Goal: Information Seeking & Learning: Check status

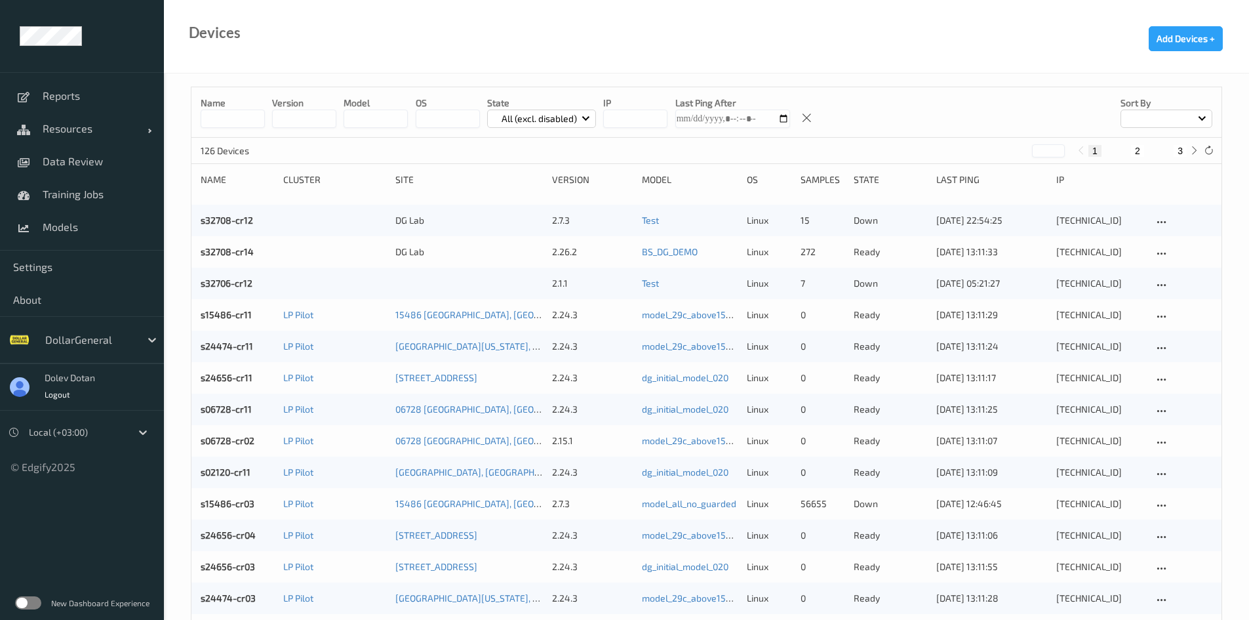
click at [30, 606] on label at bounding box center [28, 602] width 26 height 13
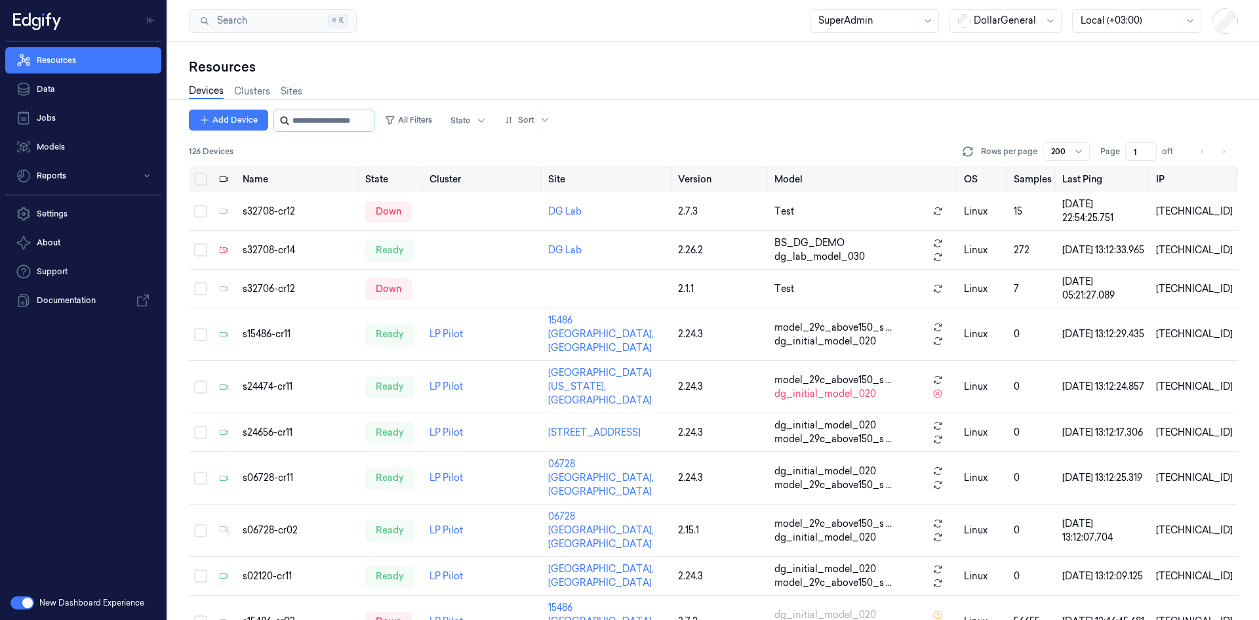
click at [300, 118] on input "string" at bounding box center [331, 120] width 79 height 21
paste input "**********"
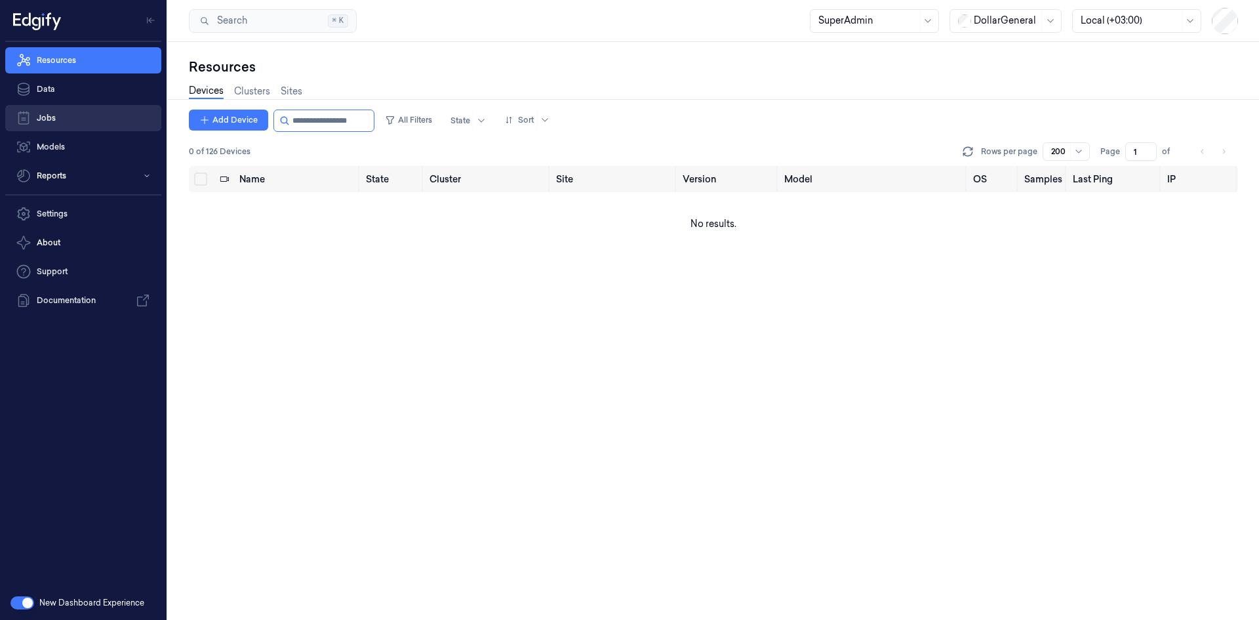
drag, startPoint x: 344, startPoint y: 123, endPoint x: 117, endPoint y: 117, distance: 227.0
click at [117, 117] on div "Resources Data Jobs Models Reports Settings About Support Documentation New Das…" at bounding box center [629, 310] width 1259 height 620
type input "*******"
click at [1039, 17] on div at bounding box center [1007, 21] width 66 height 14
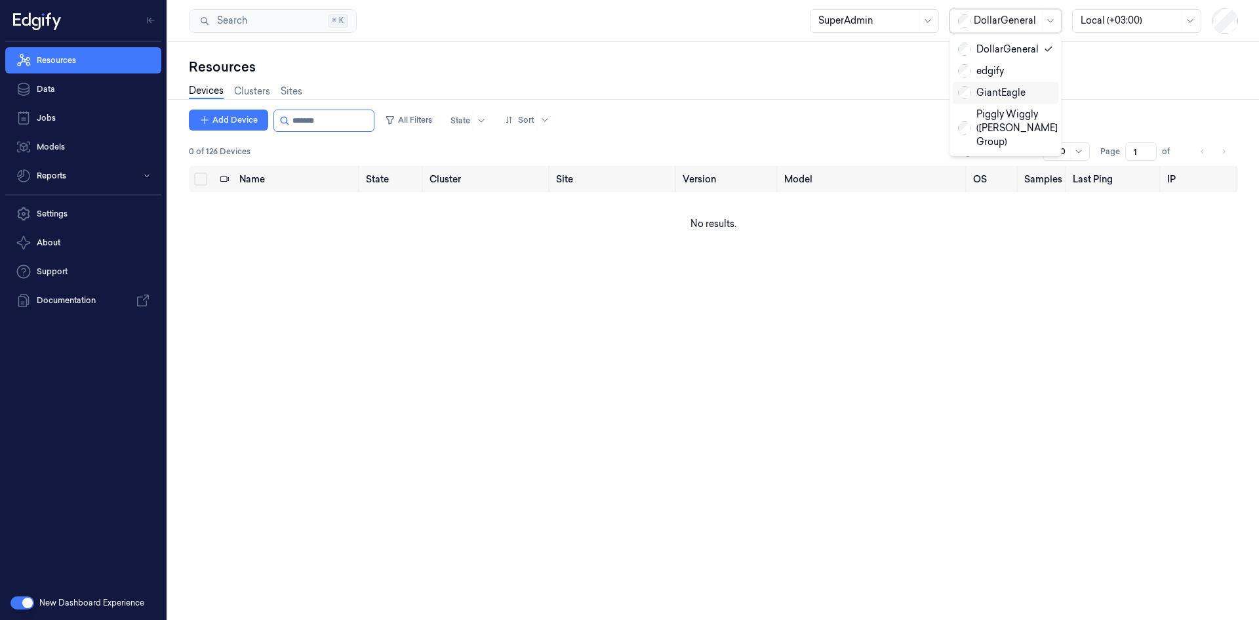
click at [1025, 92] on div "GiantEagle" at bounding box center [1005, 93] width 95 height 14
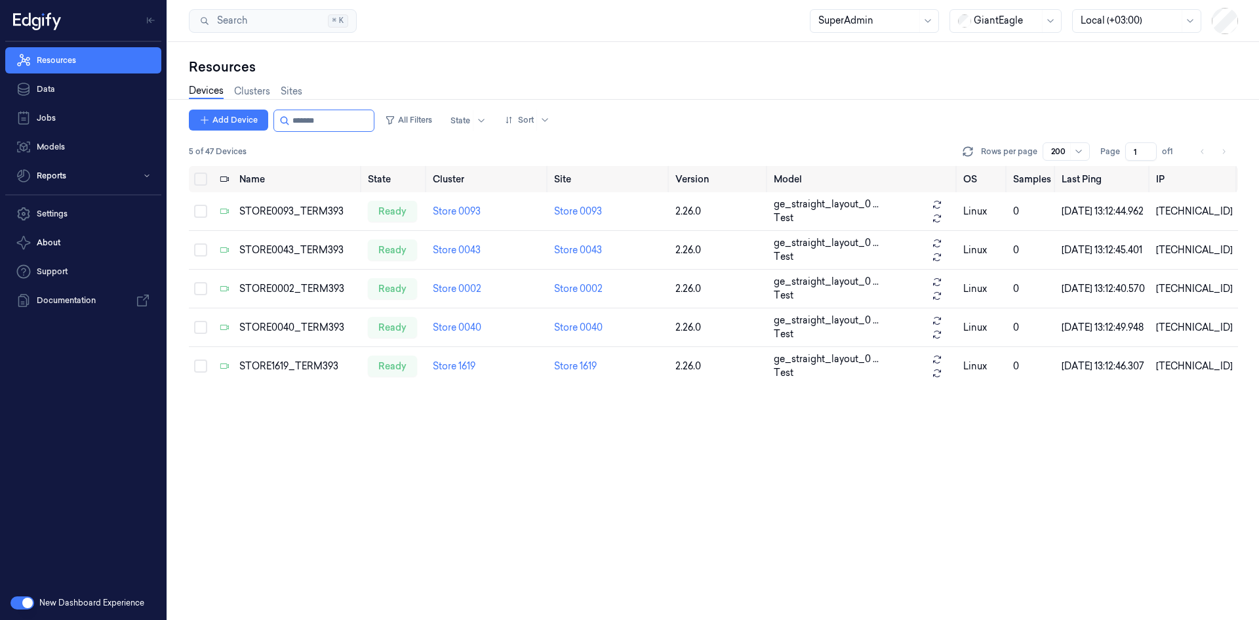
drag, startPoint x: 343, startPoint y: 122, endPoint x: 176, endPoint y: 115, distance: 167.3
click at [176, 115] on div "Resources Devices Clusters Sites Add Device All Filters State Sort 5 of 47 Devi…" at bounding box center [713, 331] width 1091 height 578
paste input "**********"
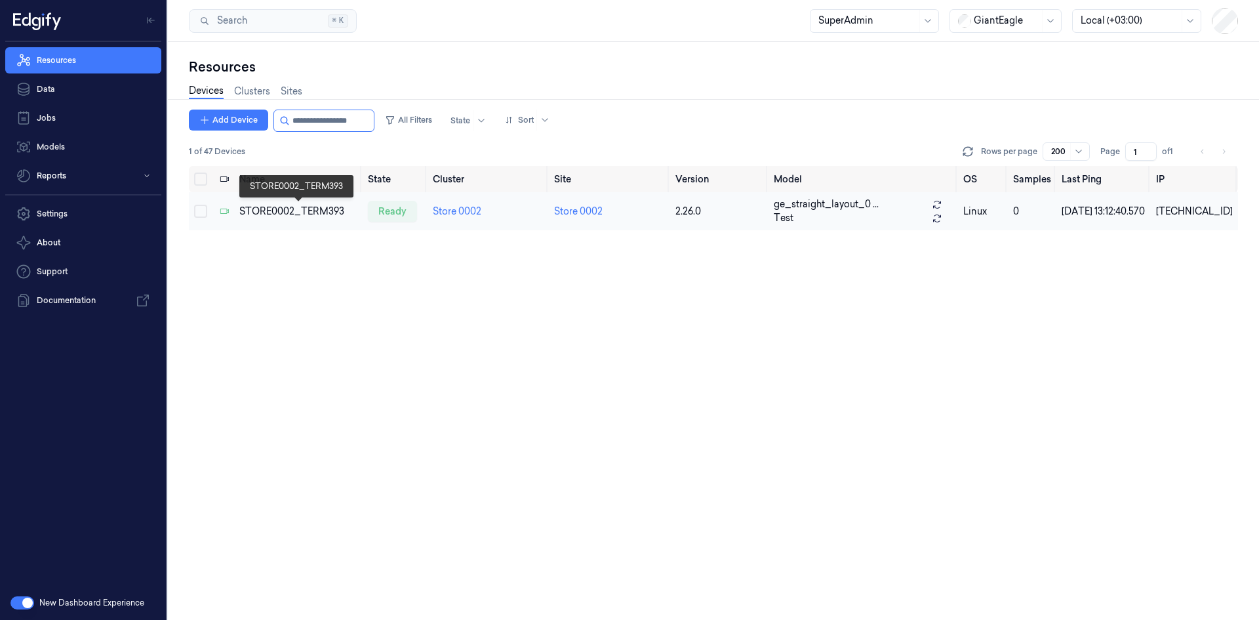
type input "**********"
click at [293, 214] on div "STORE0002_TERM393" at bounding box center [298, 212] width 119 height 14
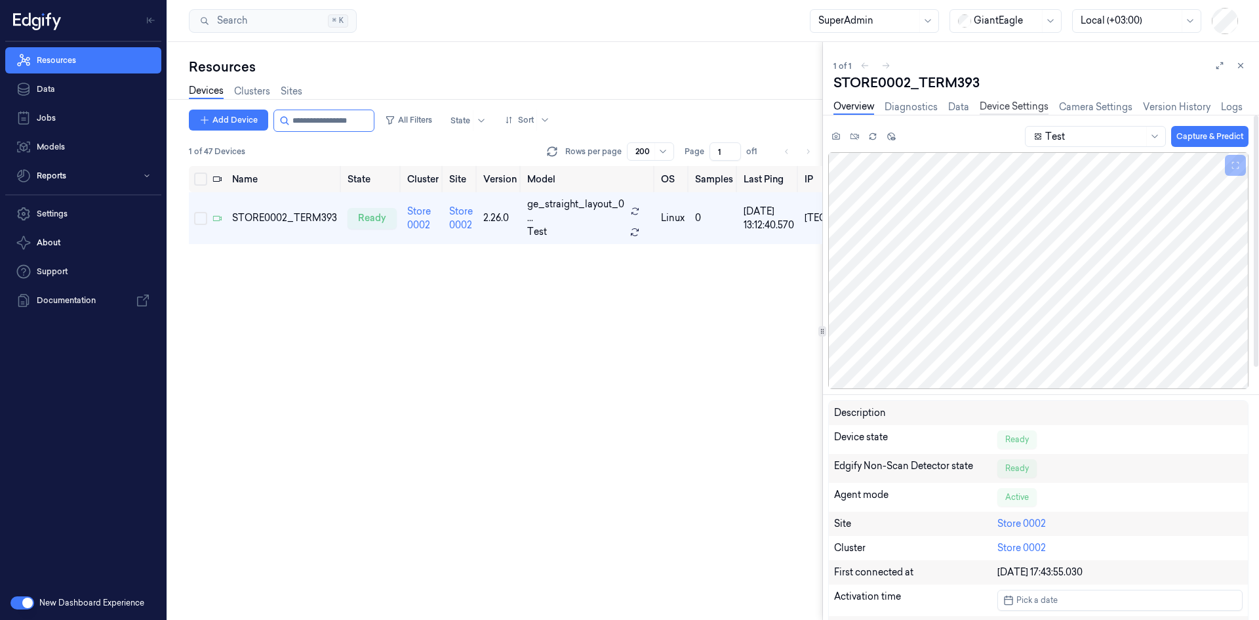
click at [1027, 100] on link "Device Settings" at bounding box center [1014, 107] width 69 height 15
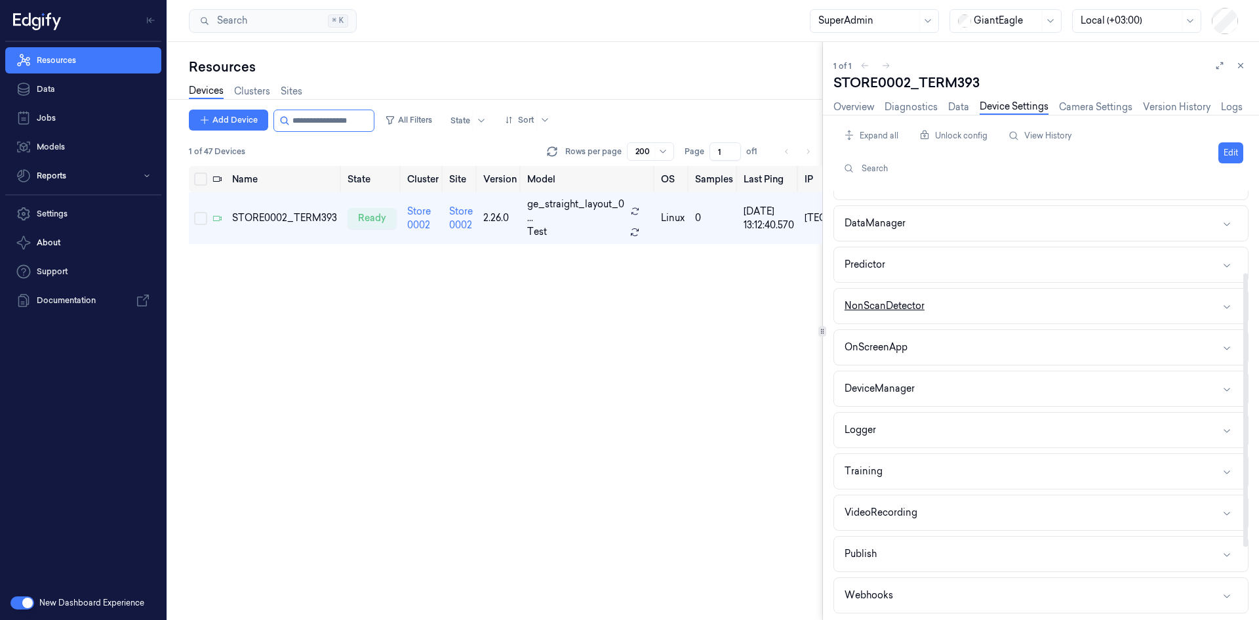
scroll to position [197, 0]
click at [885, 591] on div "Webhooks" at bounding box center [869, 591] width 49 height 14
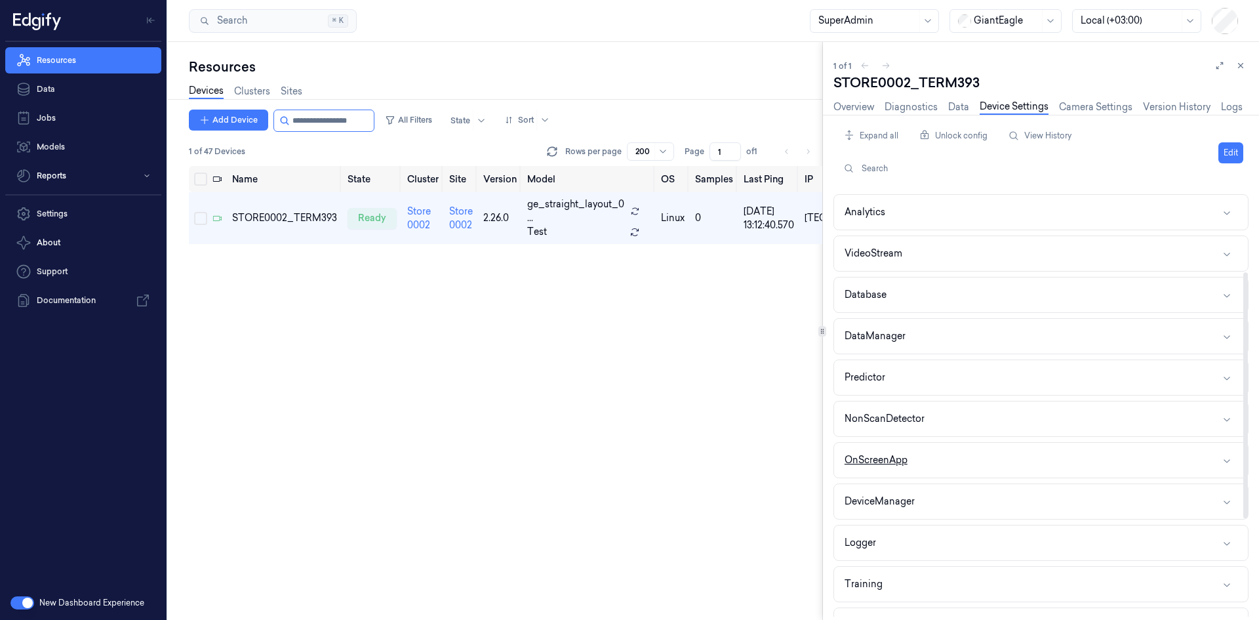
scroll to position [0, 0]
click at [881, 209] on button "Agent" at bounding box center [1041, 208] width 414 height 35
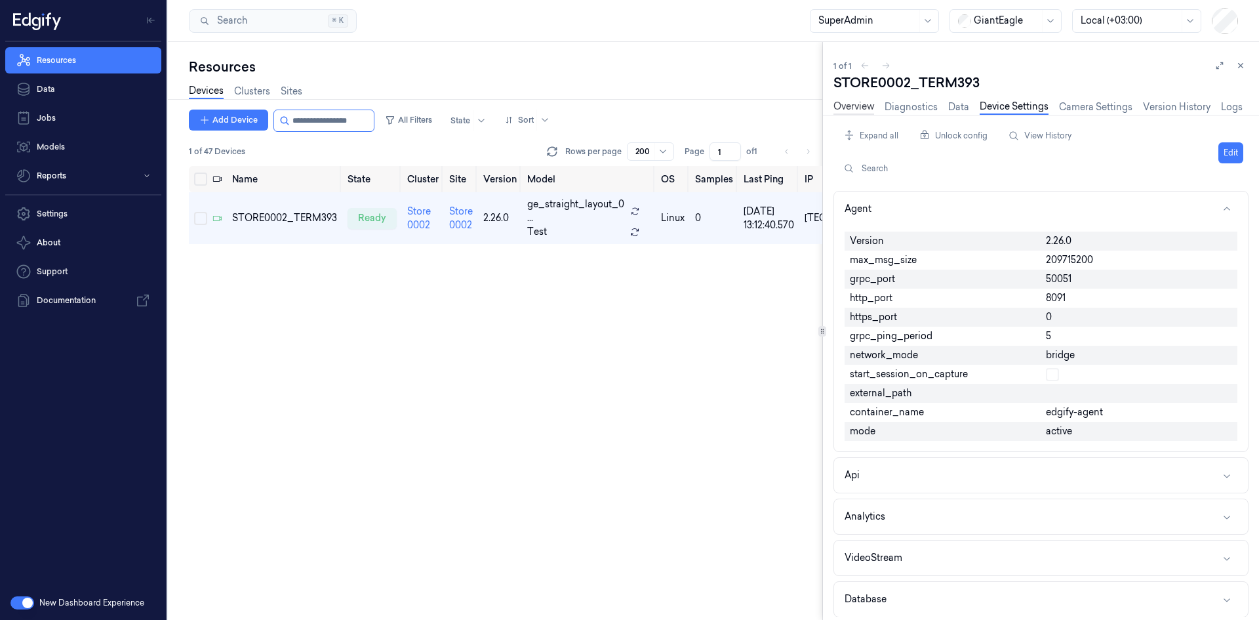
click at [858, 104] on link "Overview" at bounding box center [853, 107] width 41 height 15
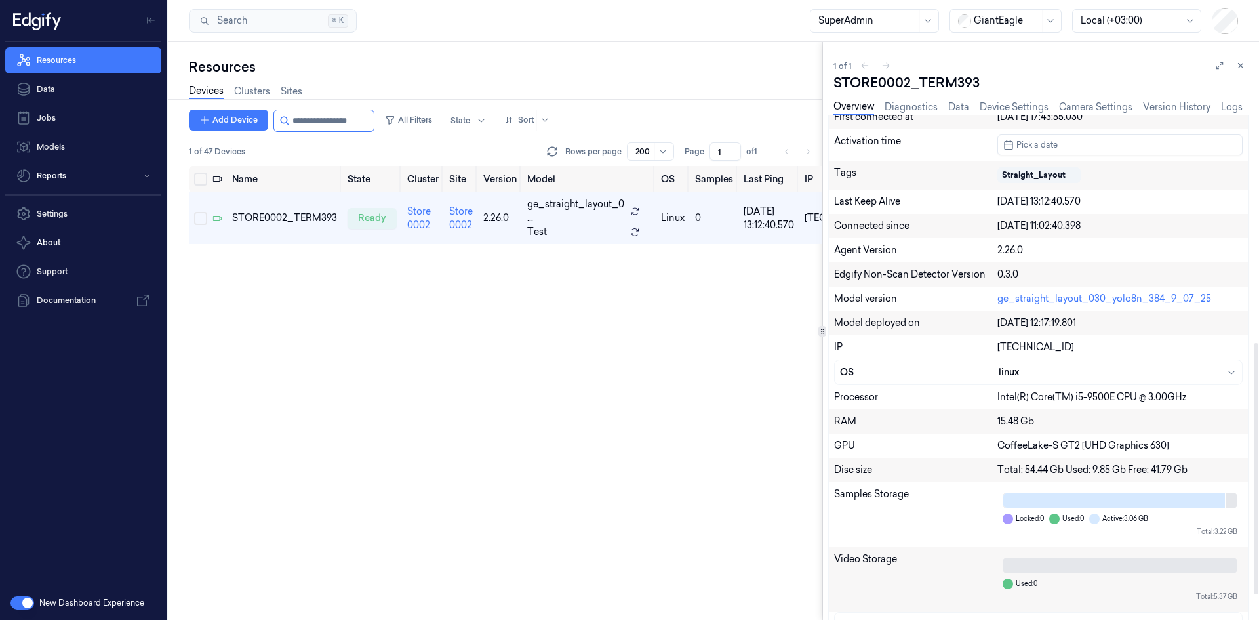
scroll to position [508, 0]
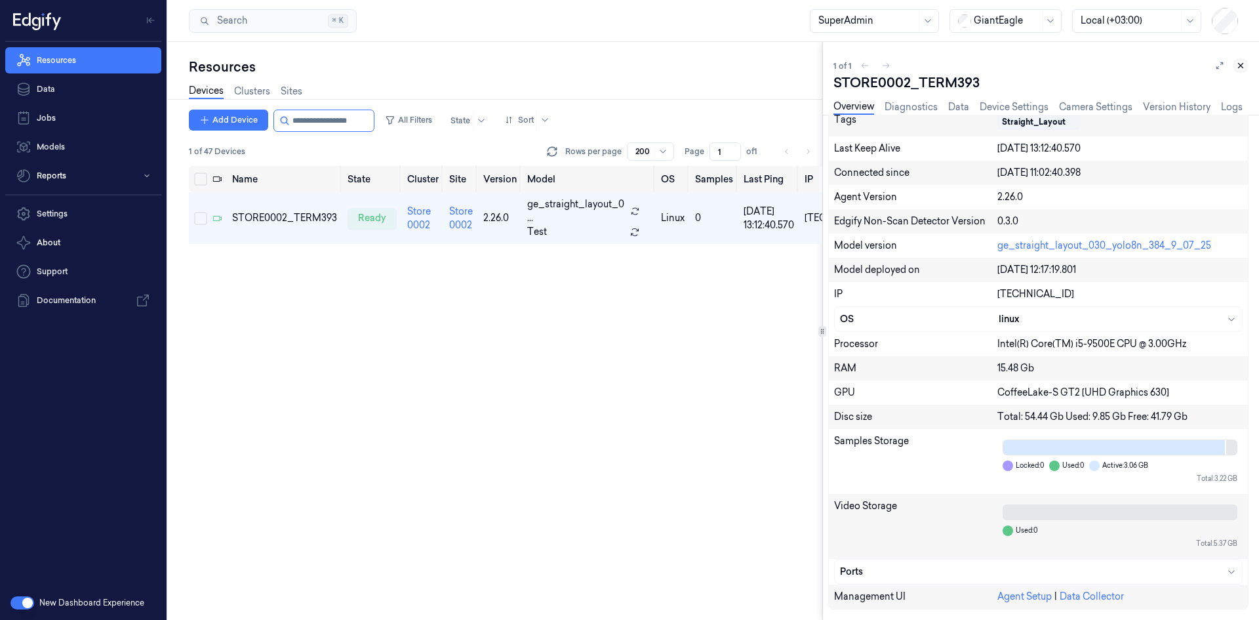
click at [1240, 65] on icon at bounding box center [1241, 66] width 5 height 5
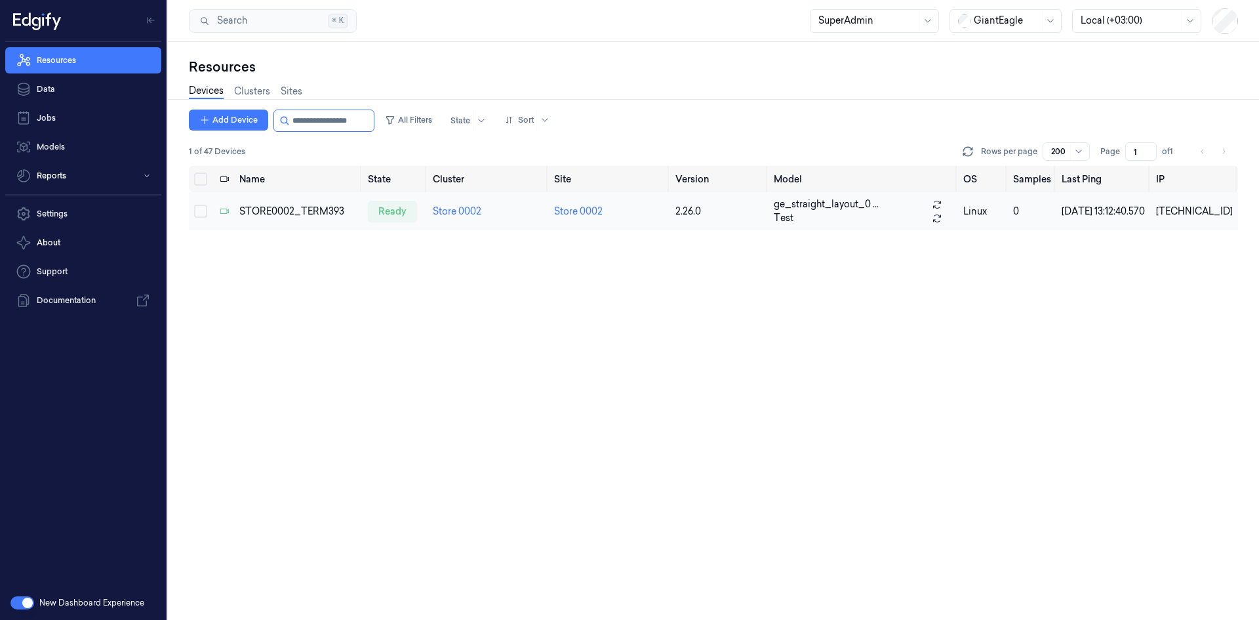
click at [247, 214] on div "STORE0002_TERM393" at bounding box center [298, 212] width 119 height 14
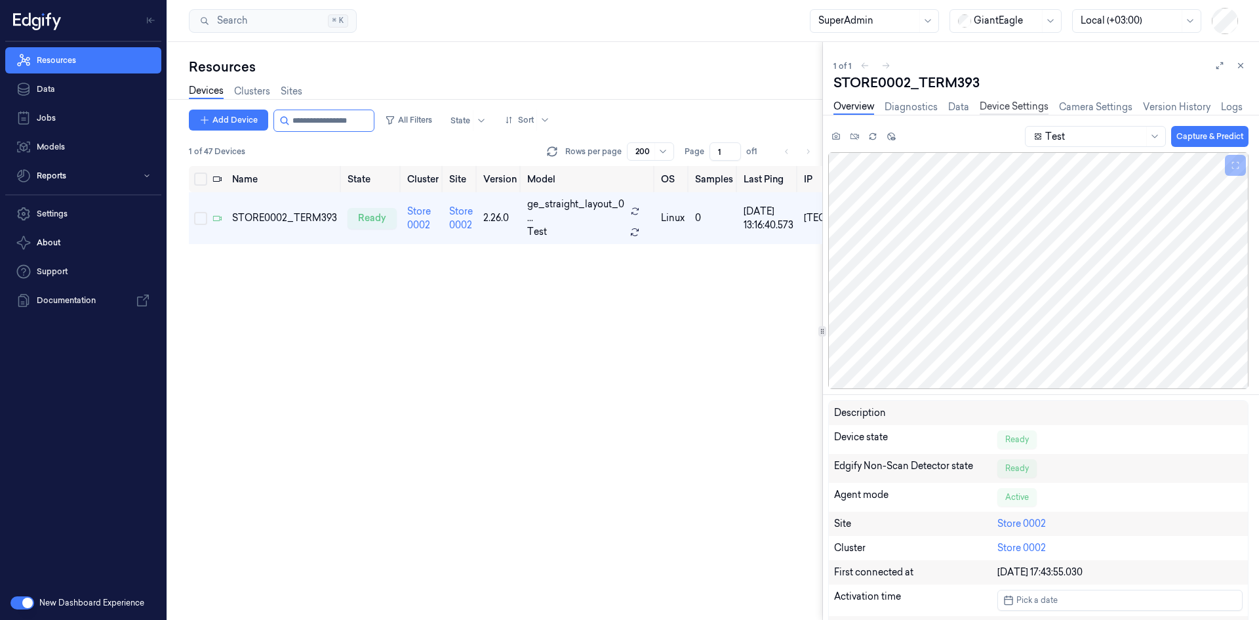
click at [1002, 107] on link "Device Settings" at bounding box center [1014, 107] width 69 height 15
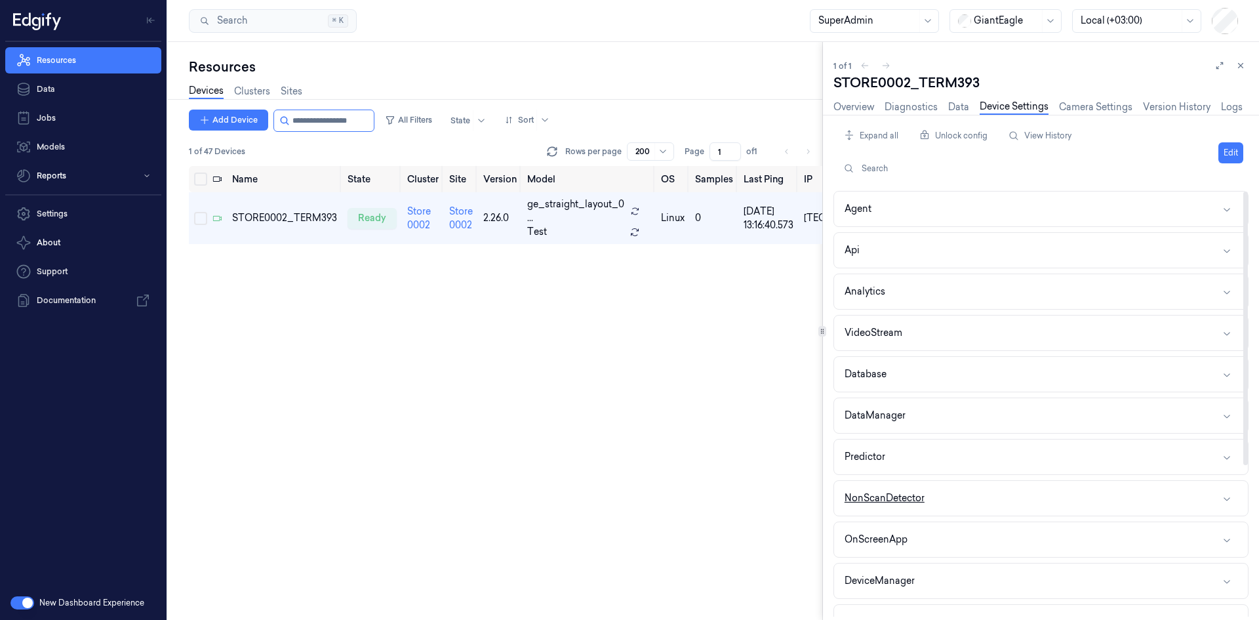
click at [930, 495] on button "NonScanDetector" at bounding box center [1041, 498] width 414 height 35
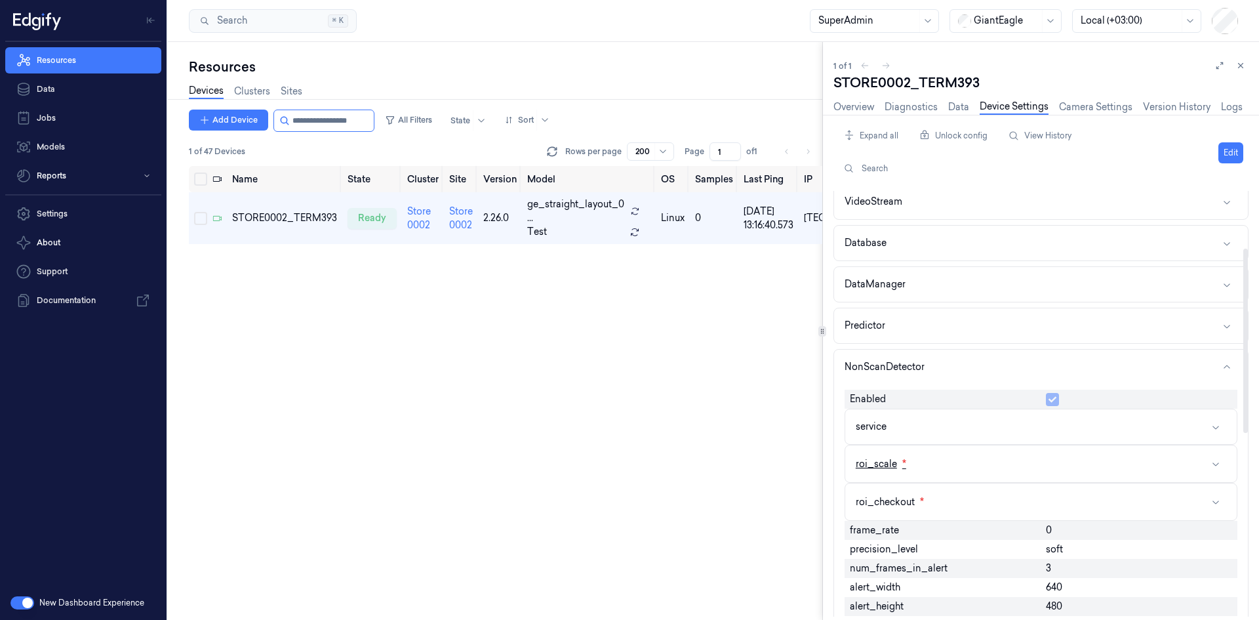
scroll to position [197, 0]
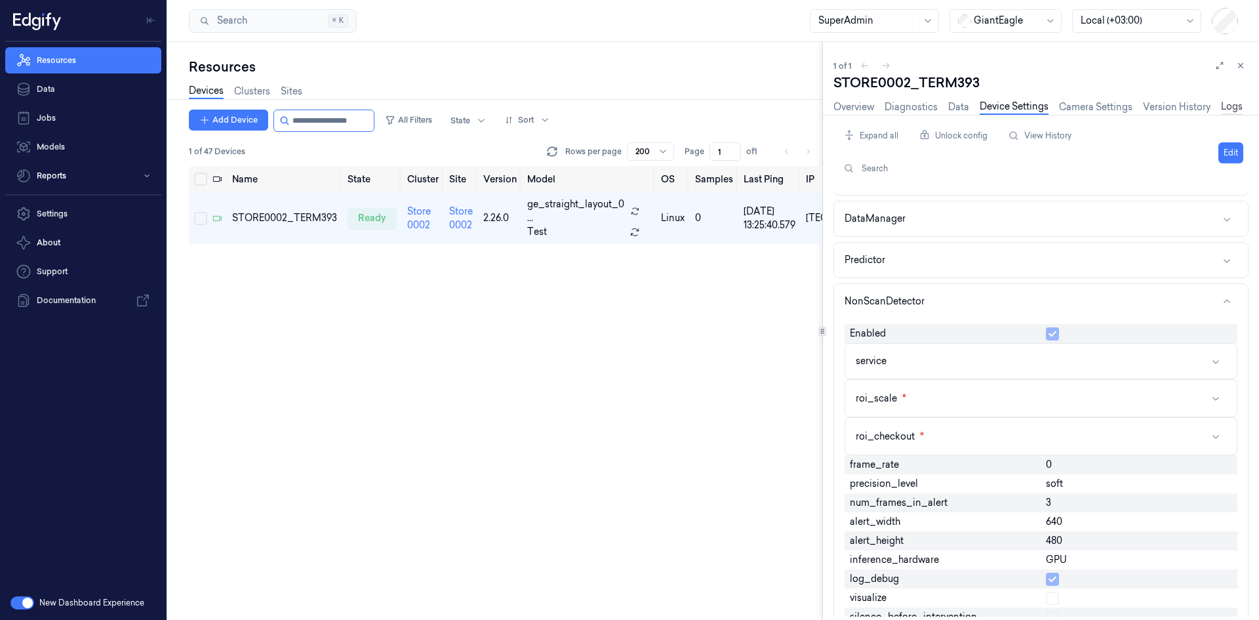
click at [1224, 104] on link "Logs" at bounding box center [1232, 107] width 22 height 15
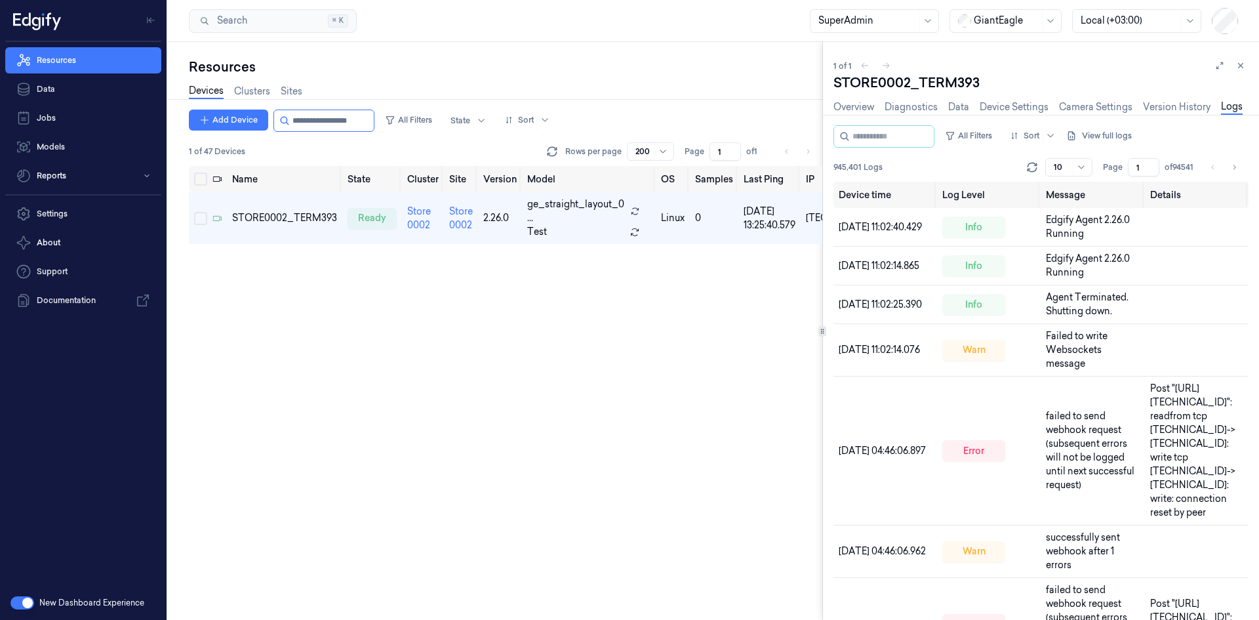
click at [1132, 29] on div "Local (+03:00)" at bounding box center [1130, 21] width 98 height 22
click at [1110, 91] on div "UTC (+00:00)" at bounding box center [1110, 93] width 59 height 14
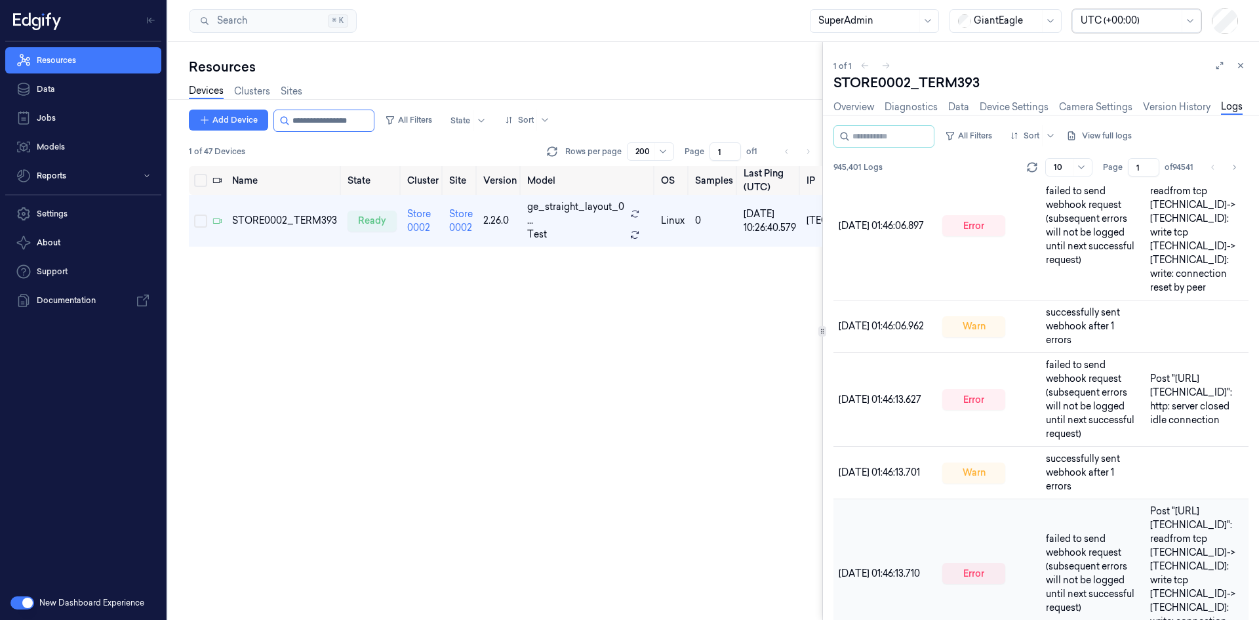
scroll to position [304, 0]
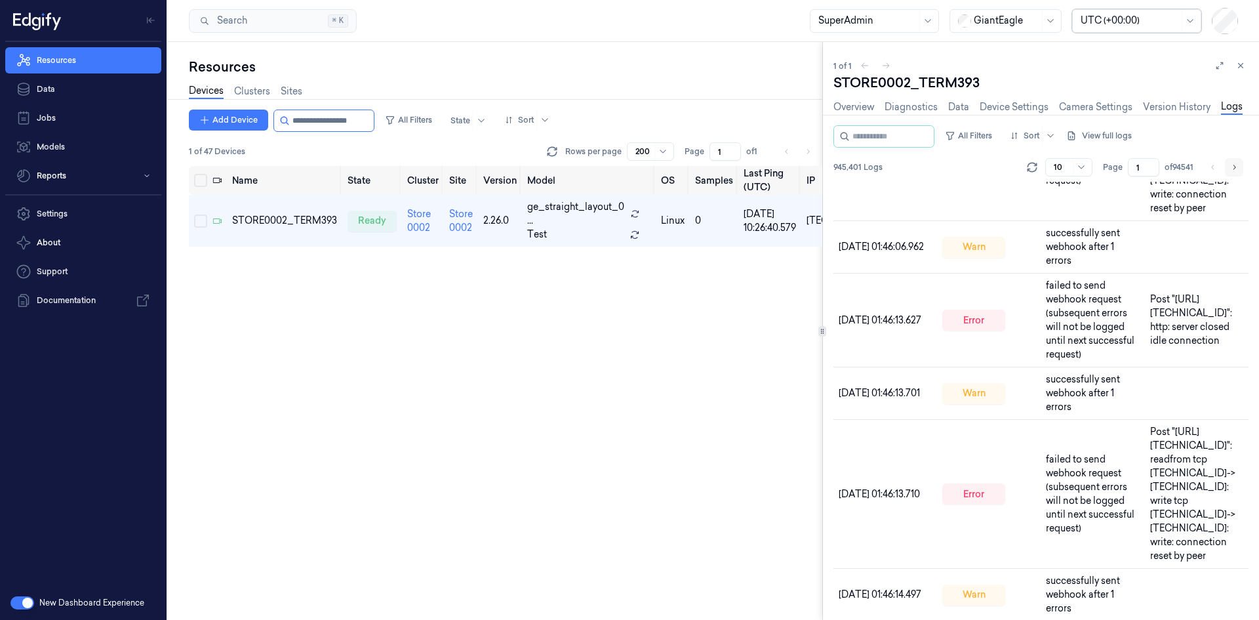
click at [1233, 163] on icon "Go to next page" at bounding box center [1234, 167] width 8 height 10
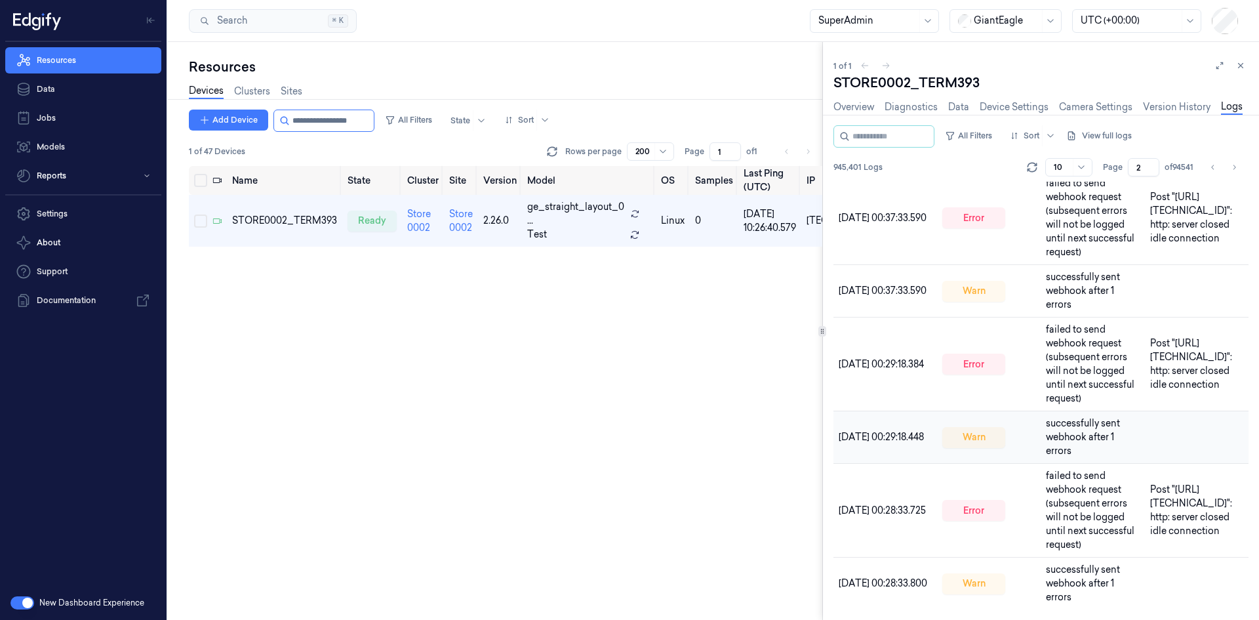
scroll to position [470, 0]
click at [1233, 165] on icon "Go to next page" at bounding box center [1234, 167] width 3 height 5
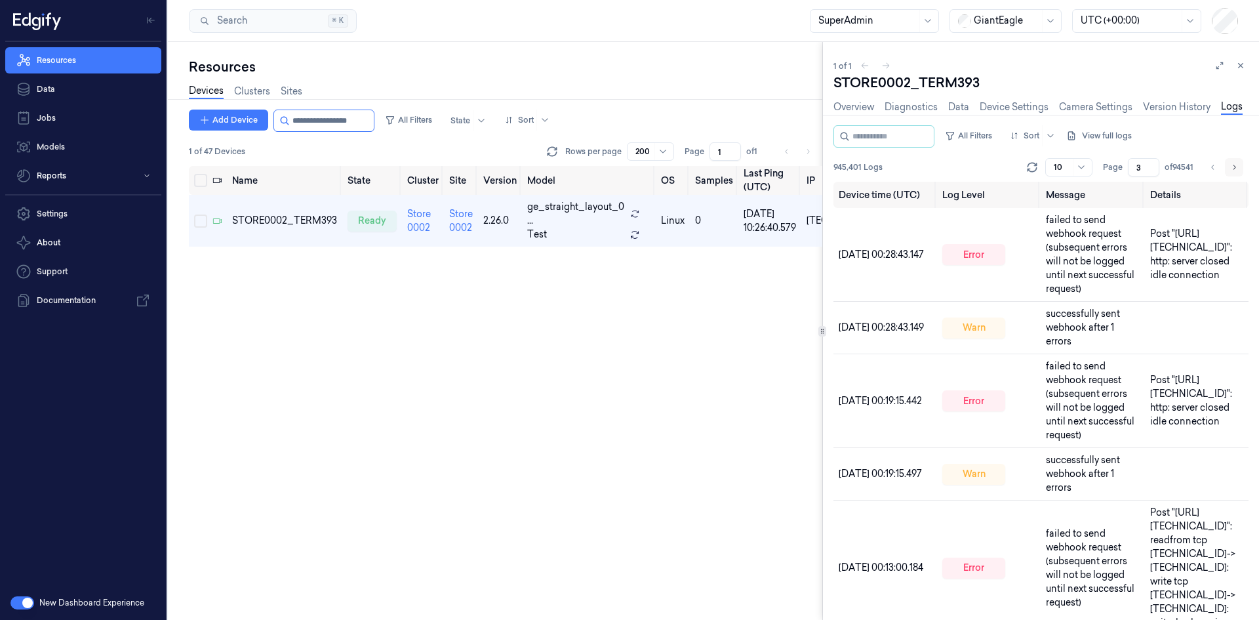
click at [1234, 164] on icon "Go to next page" at bounding box center [1234, 167] width 8 height 10
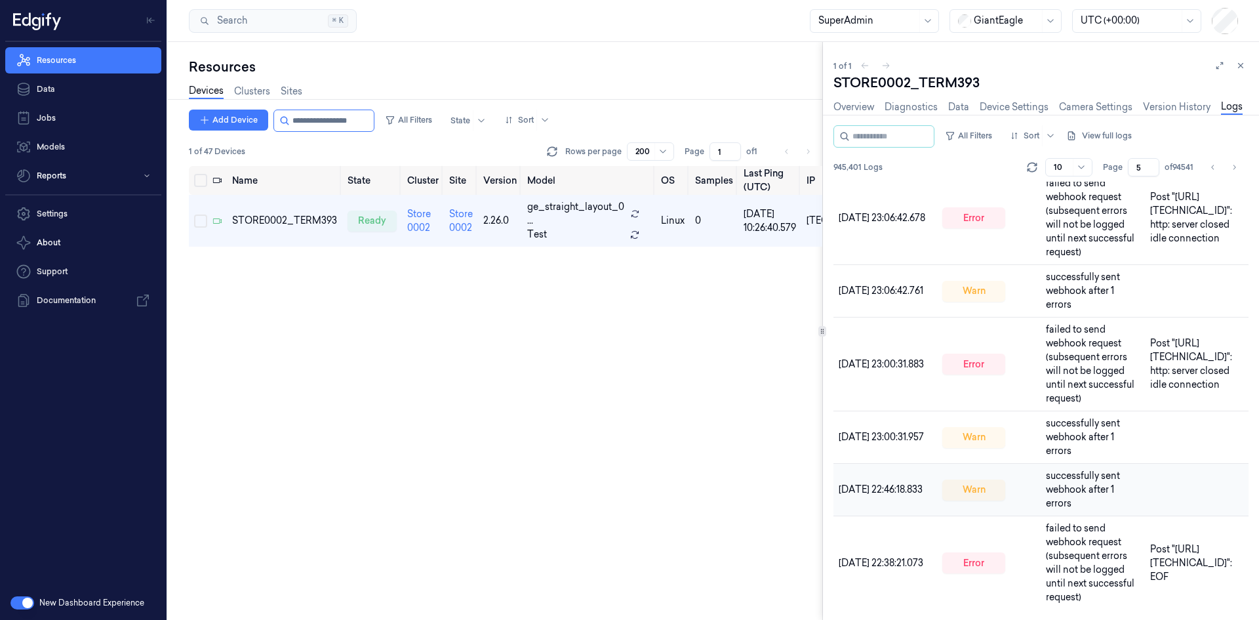
scroll to position [470, 0]
click at [1235, 165] on icon "Go to next page" at bounding box center [1234, 167] width 8 height 10
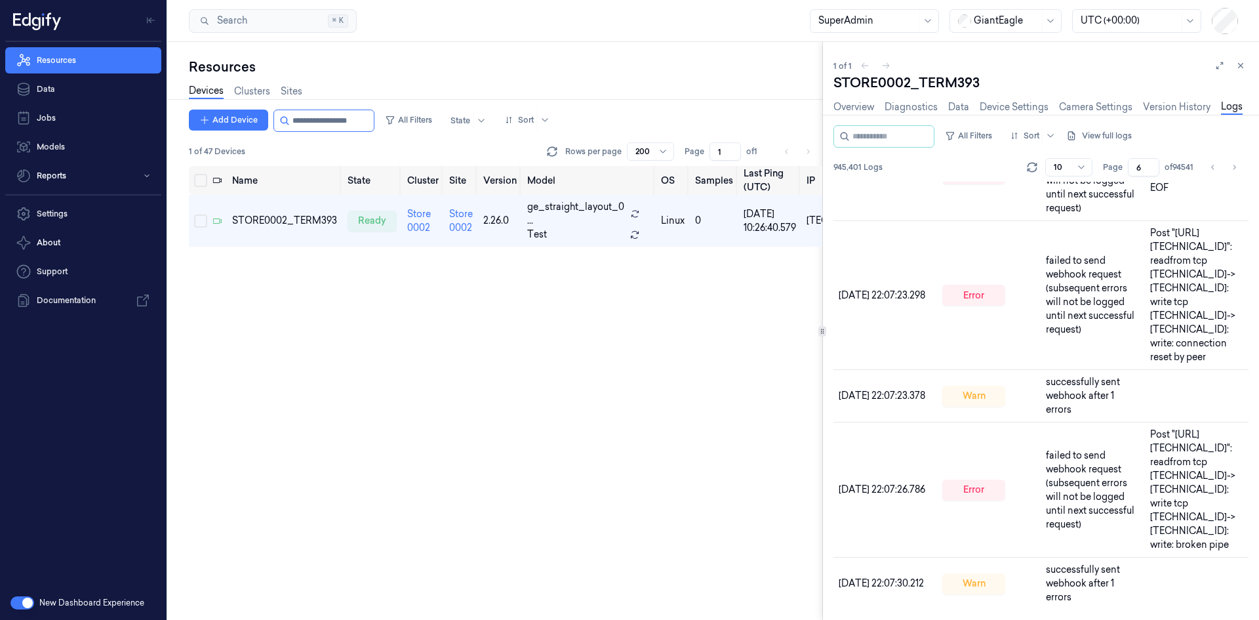
scroll to position [470, 0]
click at [1233, 170] on icon "Go to next page" at bounding box center [1234, 167] width 8 height 10
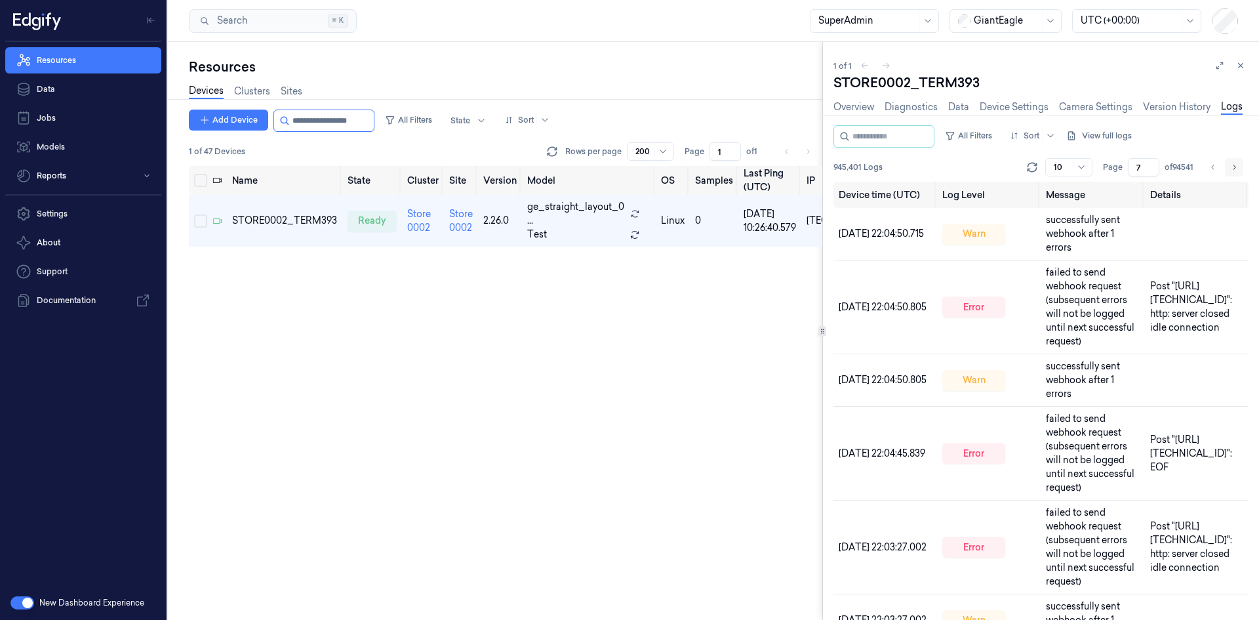
click at [1233, 170] on icon "Go to next page" at bounding box center [1234, 167] width 8 height 10
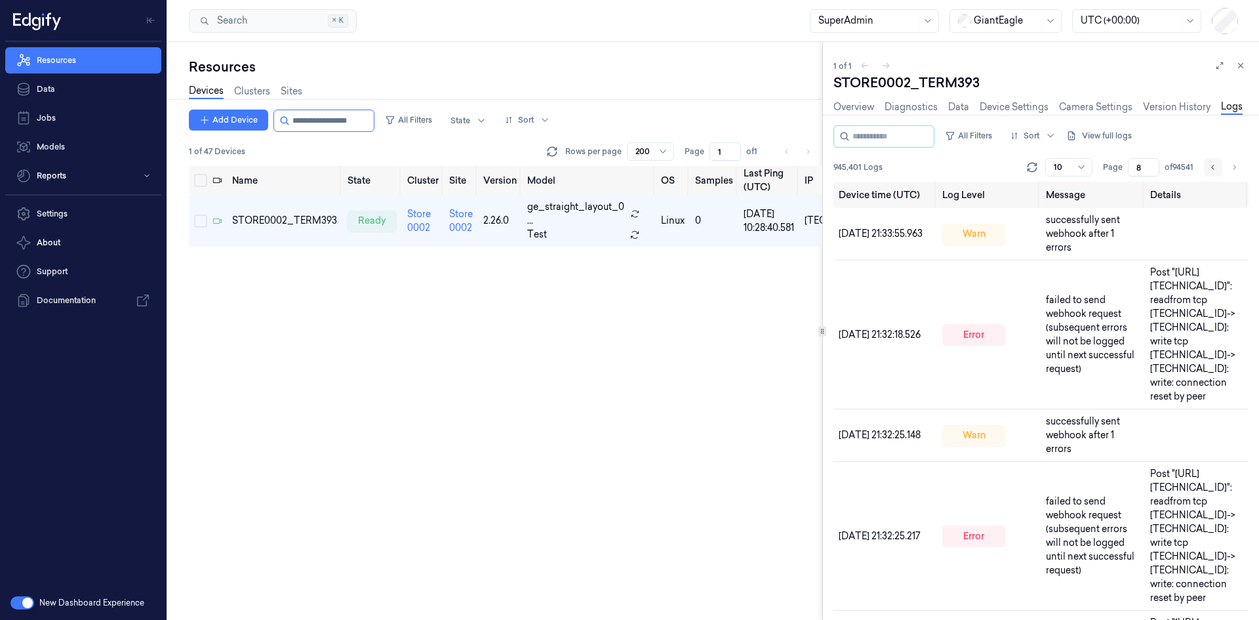
click at [1214, 167] on icon "Go to previous page" at bounding box center [1213, 167] width 8 height 10
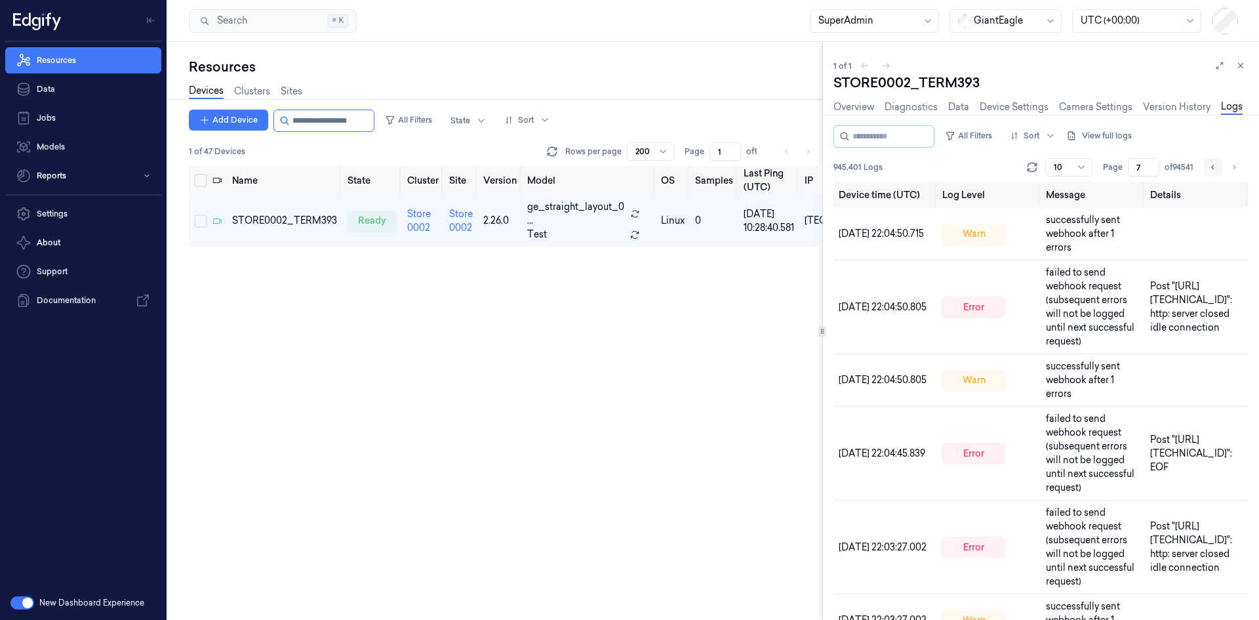
click at [1211, 167] on icon "Go to previous page" at bounding box center [1213, 167] width 8 height 10
type input "6"
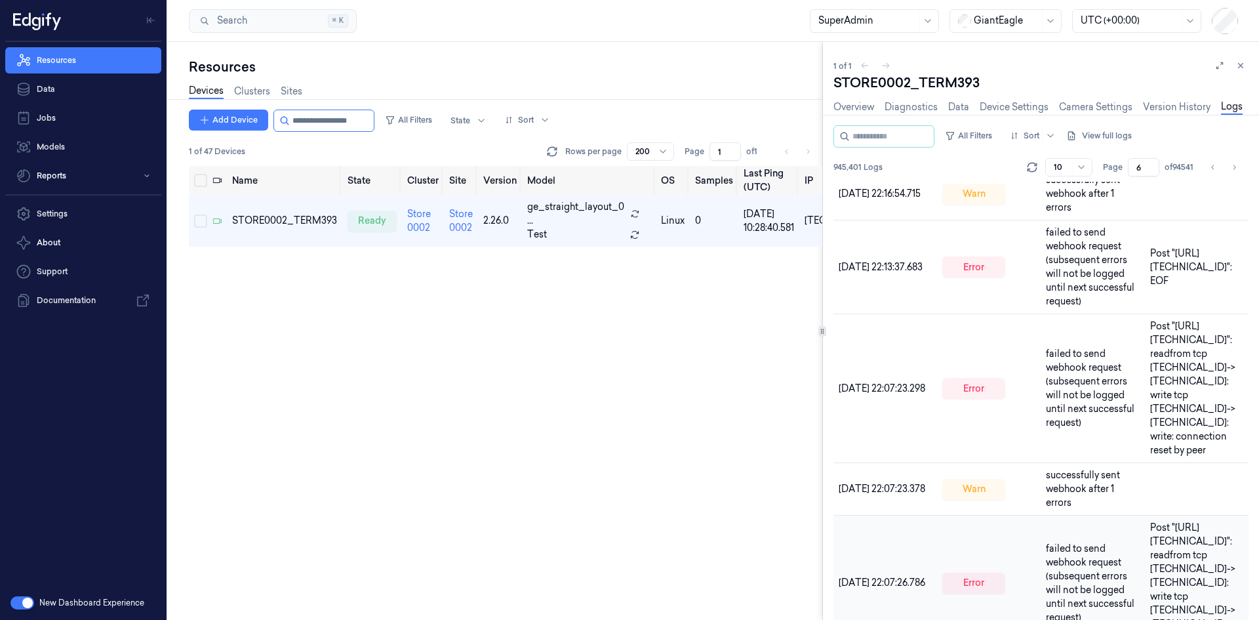
scroll to position [207, 0]
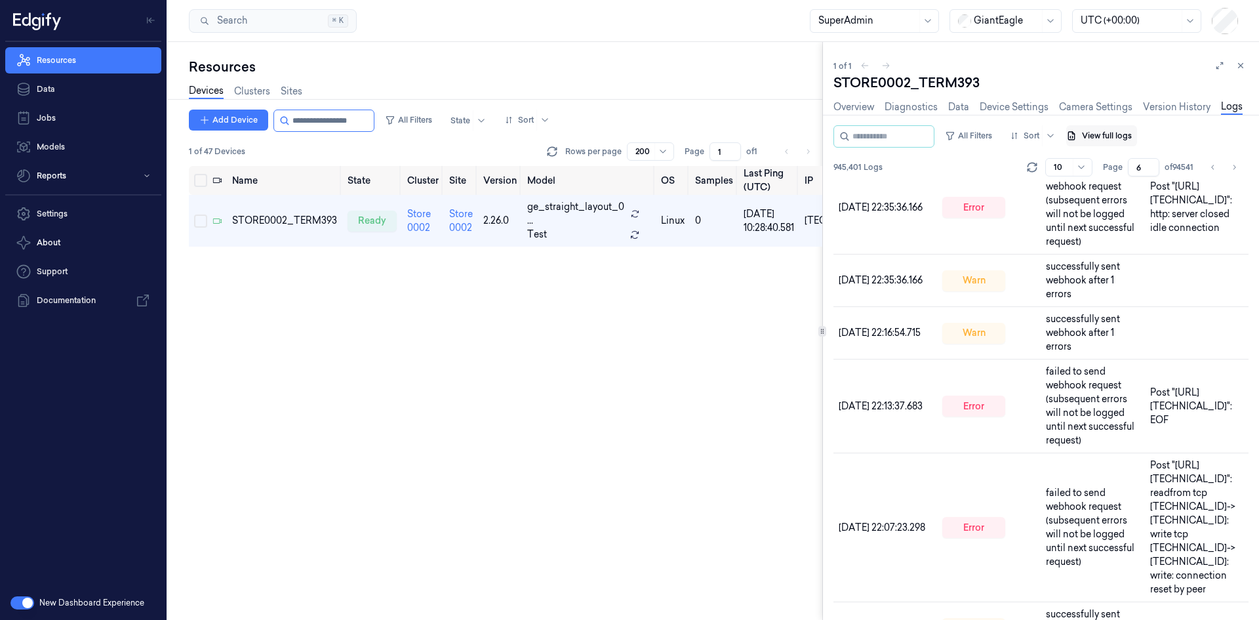
click at [1115, 133] on button "View full logs" at bounding box center [1101, 135] width 71 height 21
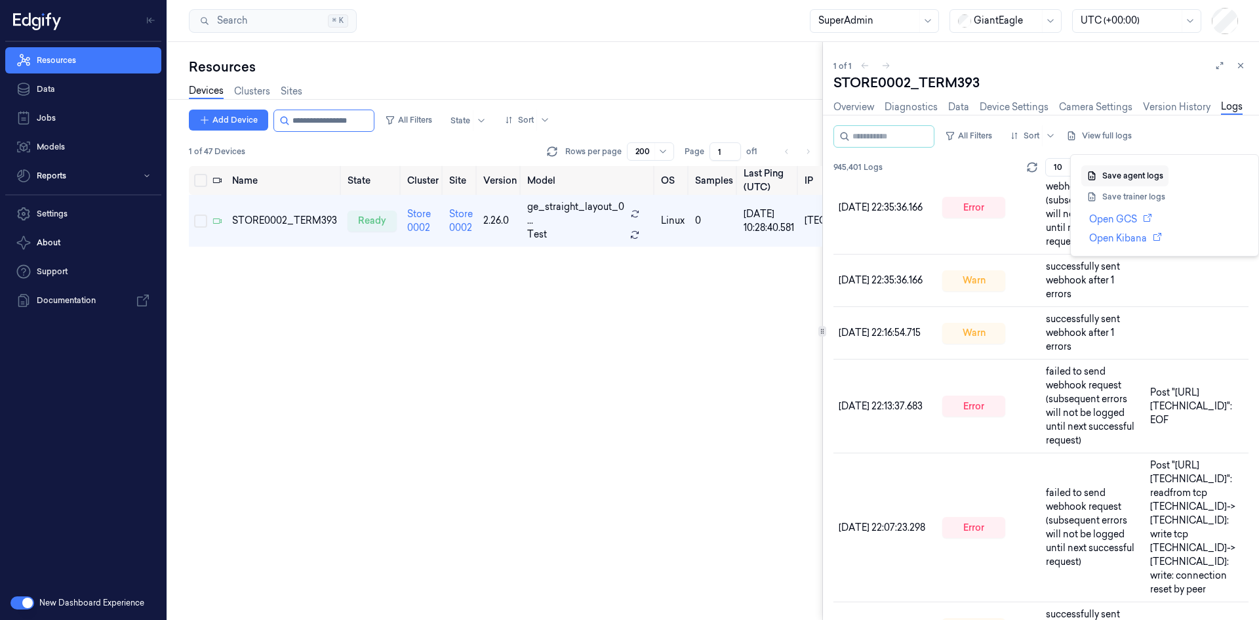
click at [1117, 174] on button "Save agent logs" at bounding box center [1124, 175] width 87 height 21
click at [1118, 216] on link "Open GCS" at bounding box center [1168, 219] width 159 height 14
click at [1124, 48] on div "1 of 1 STORE0002_TERM393 Overview Diagnostics Data Device Settings Camera Setti…" at bounding box center [1041, 331] width 436 height 578
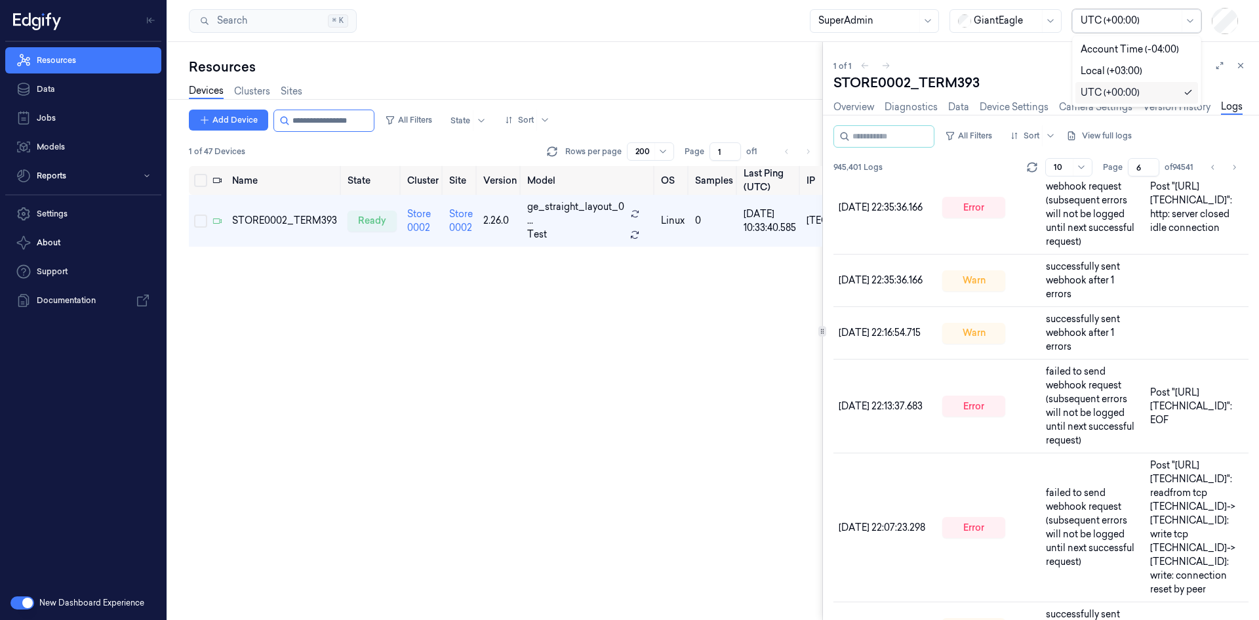
click at [1136, 20] on div at bounding box center [1130, 21] width 98 height 14
click at [1127, 39] on div "Account Time (-04:00)" at bounding box center [1136, 50] width 123 height 22
